Goal: Contribute content: Add original content to the website for others to see

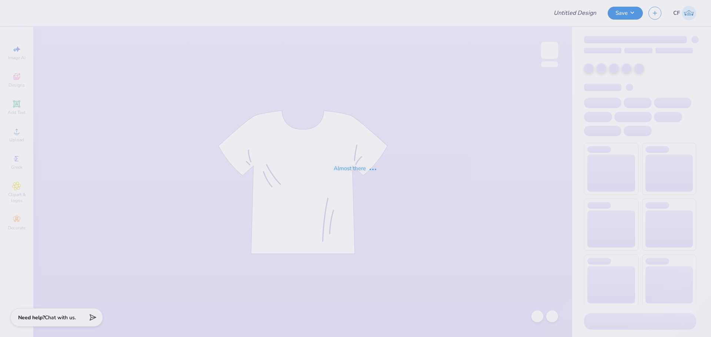
type input "Hats for [PERSON_NAME]!"
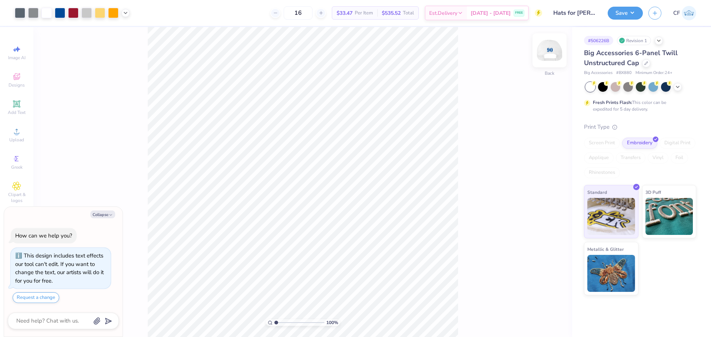
click at [547, 55] on img at bounding box center [549, 51] width 30 height 30
click at [551, 52] on img at bounding box center [549, 51] width 30 height 30
click at [7, 137] on div "Upload" at bounding box center [17, 135] width 26 height 22
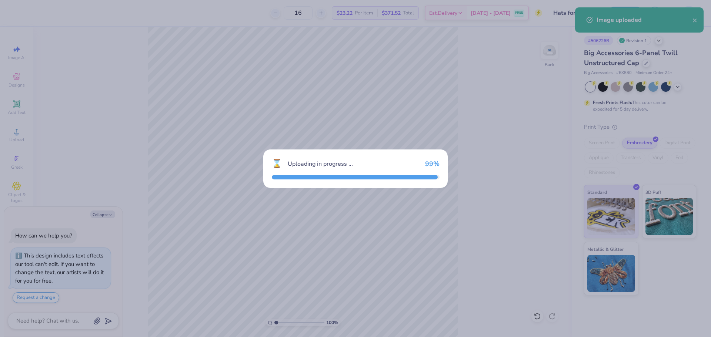
type textarea "x"
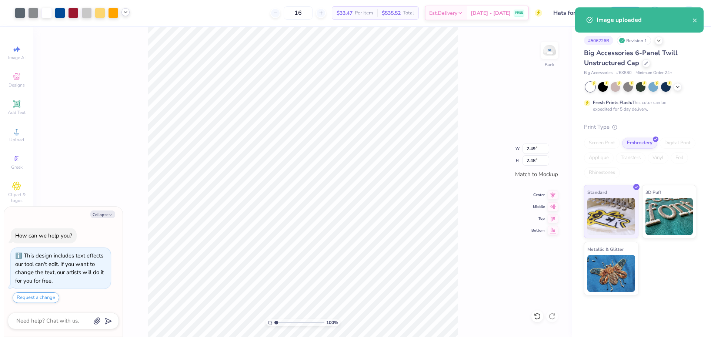
click at [128, 12] on icon at bounding box center [126, 12] width 6 height 6
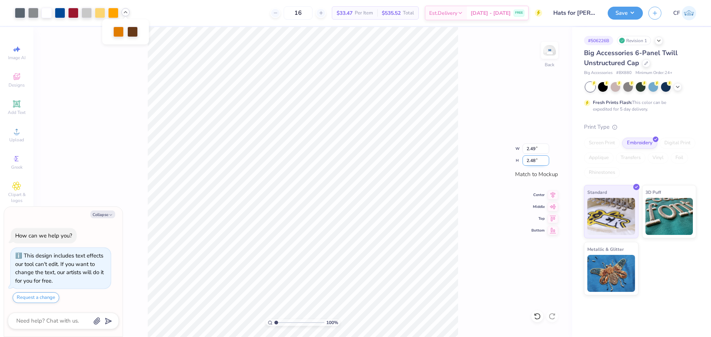
click at [526, 160] on input "2.48" at bounding box center [535, 160] width 27 height 10
type input "2.50"
type textarea "x"
type input "2.51"
click at [610, 15] on button "Save" at bounding box center [624, 12] width 35 height 13
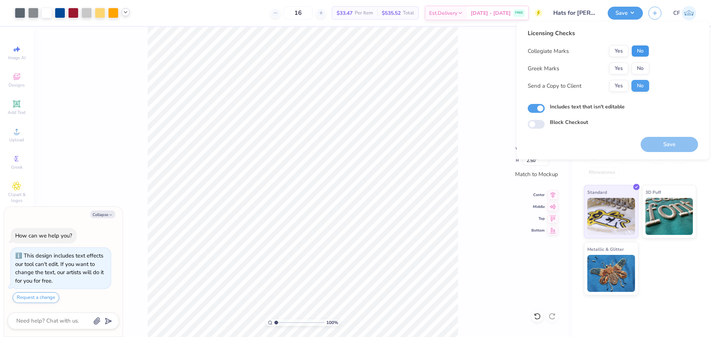
click at [646, 47] on button "No" at bounding box center [640, 51] width 18 height 12
click at [641, 64] on button "No" at bounding box center [640, 69] width 18 height 12
click at [622, 84] on button "Yes" at bounding box center [618, 86] width 19 height 12
click at [660, 144] on button "Save" at bounding box center [668, 144] width 57 height 15
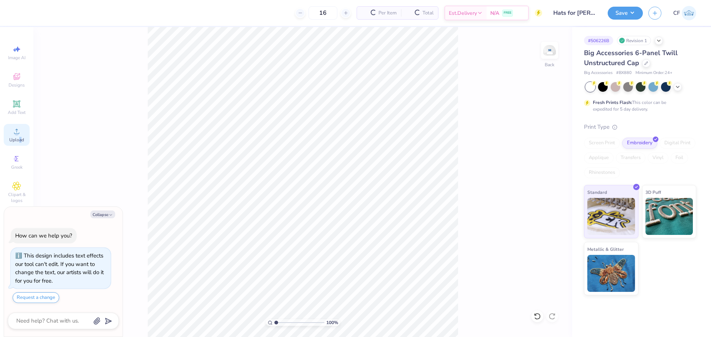
click at [20, 138] on span "Upload" at bounding box center [16, 140] width 15 height 6
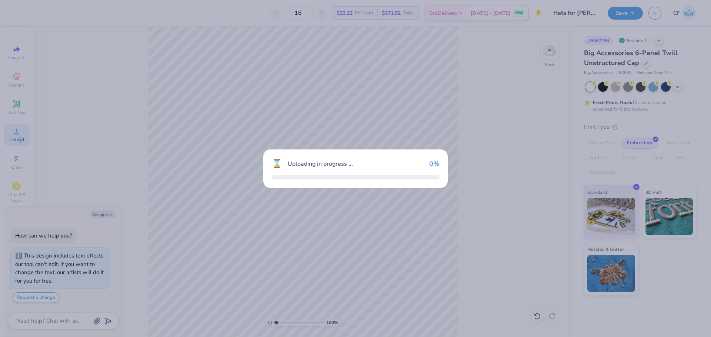
type textarea "x"
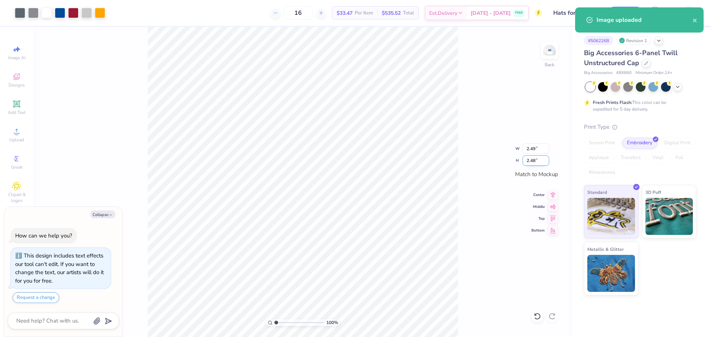
click at [526, 164] on input "2.48" at bounding box center [535, 160] width 27 height 10
type input "2.5"
type textarea "x"
type input "2.51"
type input "2.50"
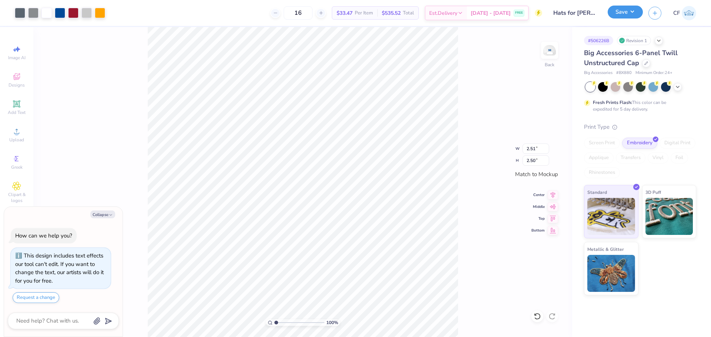
click at [626, 13] on button "Save" at bounding box center [624, 12] width 35 height 13
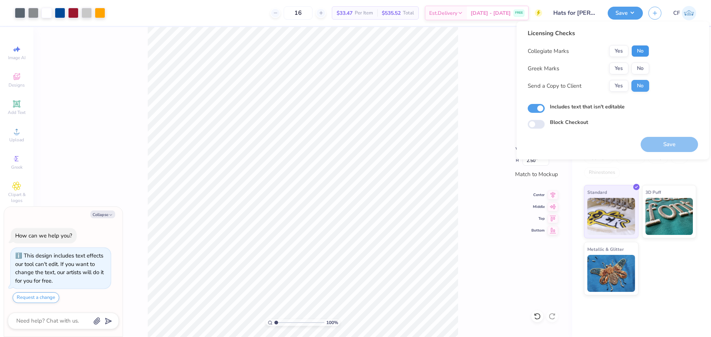
click at [644, 53] on button "No" at bounding box center [640, 51] width 18 height 12
click at [643, 67] on button "No" at bounding box center [640, 69] width 18 height 12
click at [626, 81] on button "Yes" at bounding box center [618, 86] width 19 height 12
click at [660, 147] on button "Save" at bounding box center [668, 144] width 57 height 15
type textarea "x"
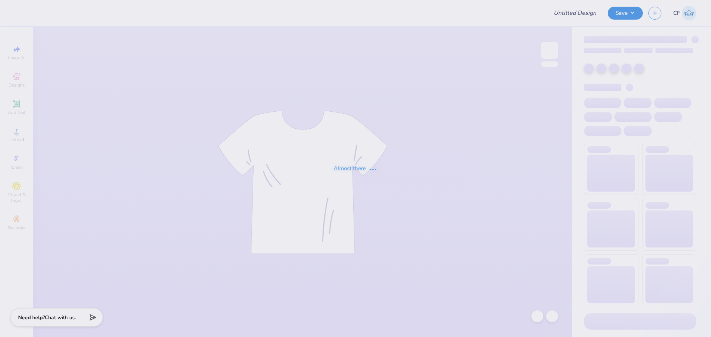
type input "Bay House"
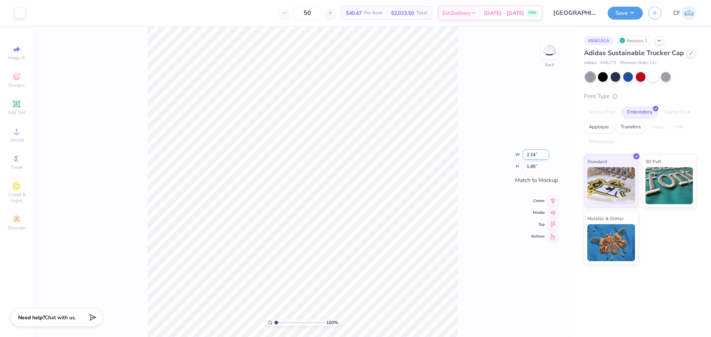
click at [532, 155] on input "2.14" at bounding box center [535, 155] width 27 height 10
type input "1.50"
type input "1.37"
click at [534, 158] on input "1.95" at bounding box center [535, 160] width 27 height 10
click at [532, 148] on input "2.14" at bounding box center [535, 149] width 27 height 10
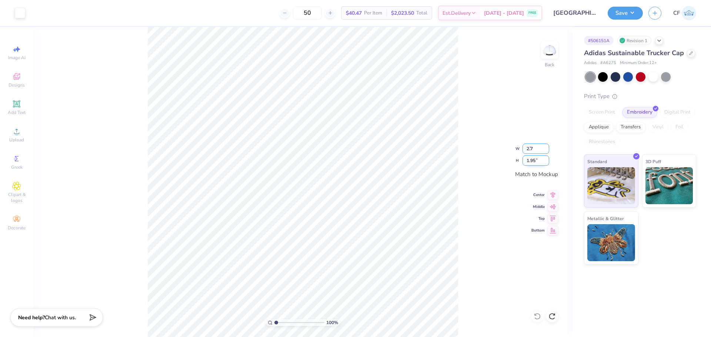
type input "2.70"
type input "2.46"
click at [536, 152] on input "2.70" at bounding box center [535, 149] width 27 height 10
drag, startPoint x: 536, startPoint y: 150, endPoint x: 513, endPoint y: 150, distance: 23.7
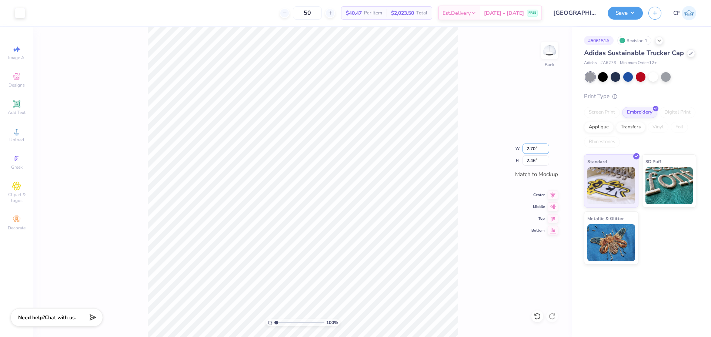
click at [513, 150] on div "100 % Back W 2.70 2.70 " H 2.46 2.46 " Match to Mockup Center Middle Top Bottom" at bounding box center [302, 182] width 539 height 310
click at [532, 160] on input "2.46" at bounding box center [535, 160] width 27 height 10
click at [533, 148] on input "2.70" at bounding box center [535, 149] width 27 height 10
type input "1.70"
type input "1.55"
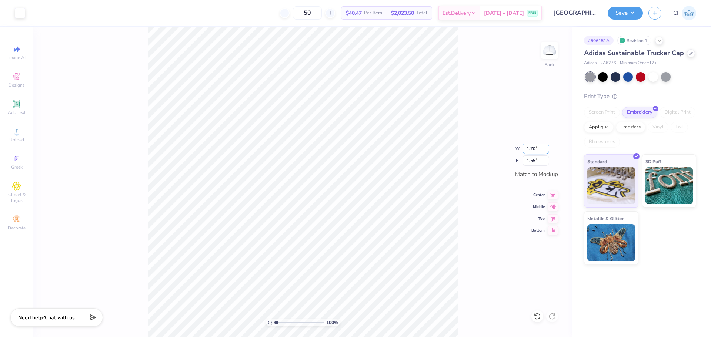
click at [533, 149] on input "1.70" at bounding box center [535, 149] width 27 height 10
type input "1.78"
type input "1.62"
type input "1.80"
type input "1.64"
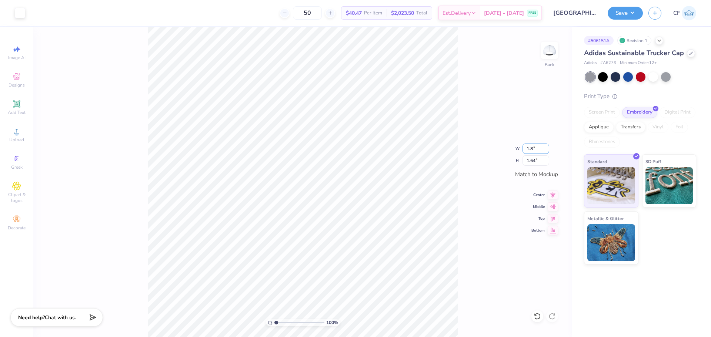
type input "1.8"
click at [13, 135] on icon at bounding box center [16, 131] width 9 height 9
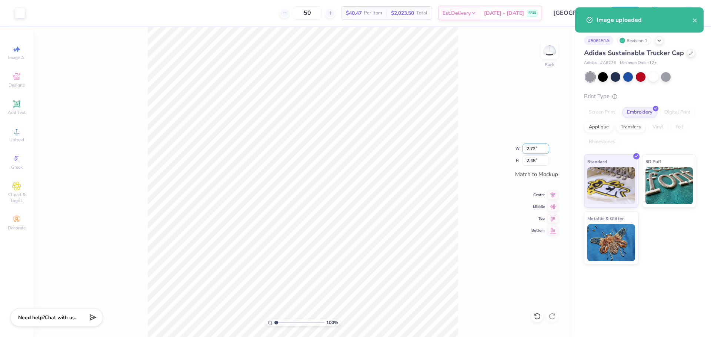
click at [533, 148] on input "2.72" at bounding box center [535, 149] width 27 height 10
type input "1.80"
type input "1.64"
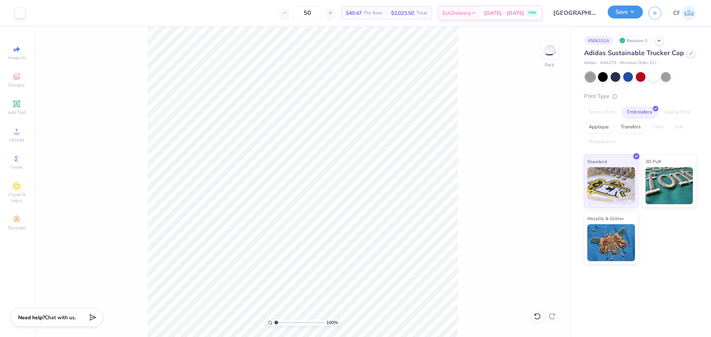
click at [627, 12] on button "Save" at bounding box center [624, 12] width 35 height 13
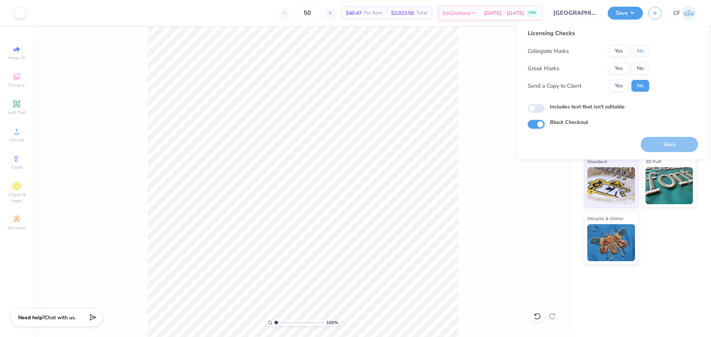
drag, startPoint x: 642, startPoint y: 50, endPoint x: 642, endPoint y: 59, distance: 8.5
click at [642, 53] on button "No" at bounding box center [640, 51] width 18 height 12
click at [642, 66] on button "No" at bounding box center [640, 69] width 18 height 12
click at [620, 83] on button "Yes" at bounding box center [618, 86] width 19 height 12
click at [540, 112] on input "Includes text that isn't editable" at bounding box center [535, 108] width 17 height 9
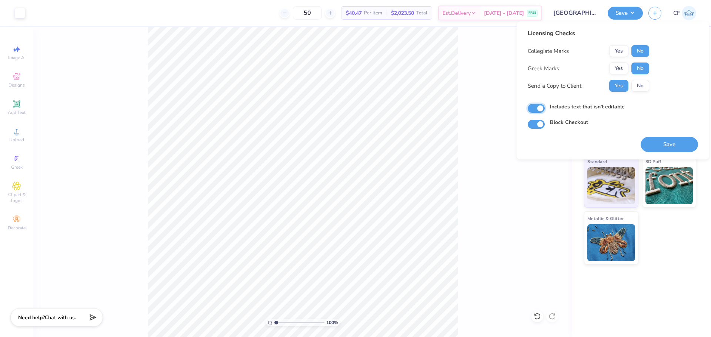
checkbox input "true"
click at [538, 127] on input "Block Checkout" at bounding box center [535, 124] width 17 height 9
checkbox input "false"
click at [657, 142] on button "Save" at bounding box center [668, 144] width 57 height 15
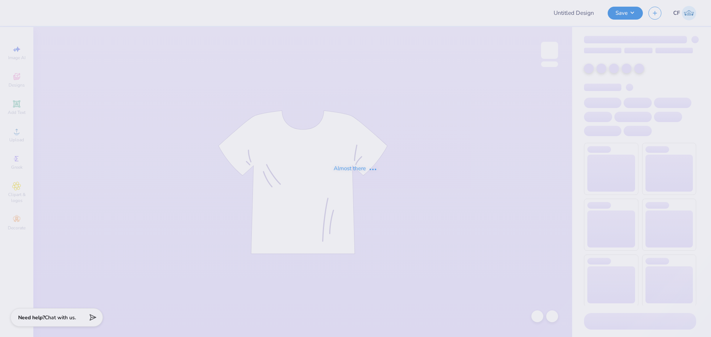
type input "MARGO'S : Margaret Barschow"
